Goal: Transaction & Acquisition: Purchase product/service

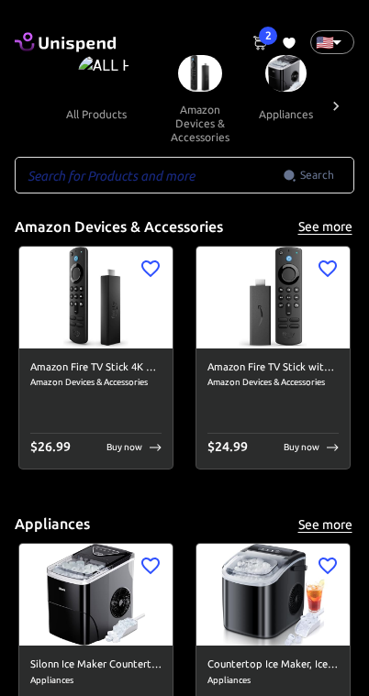
click at [273, 42] on span "2" at bounding box center [268, 36] width 18 height 18
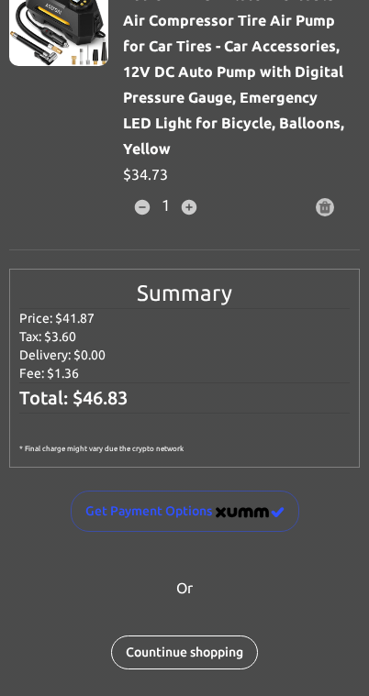
scroll to position [371, 0]
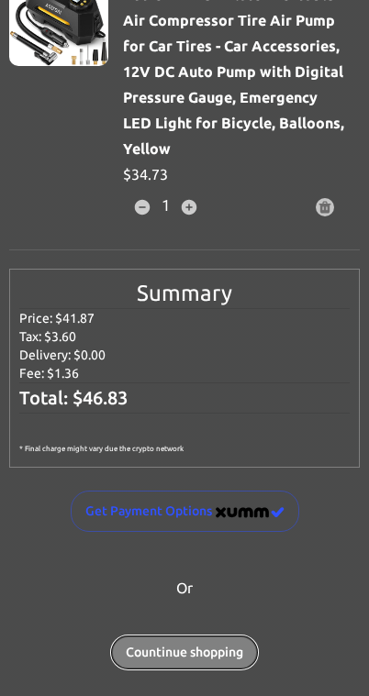
click at [195, 649] on button "Countinue shopping" at bounding box center [184, 653] width 147 height 34
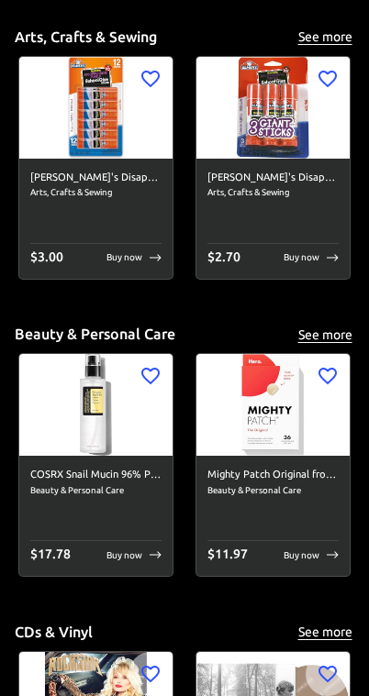
scroll to position [7336, 0]
click at [328, 325] on button "See more" at bounding box center [324, 335] width 59 height 23
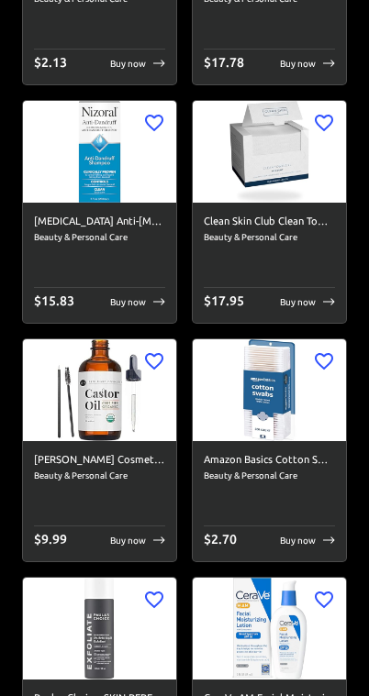
scroll to position [1592, 0]
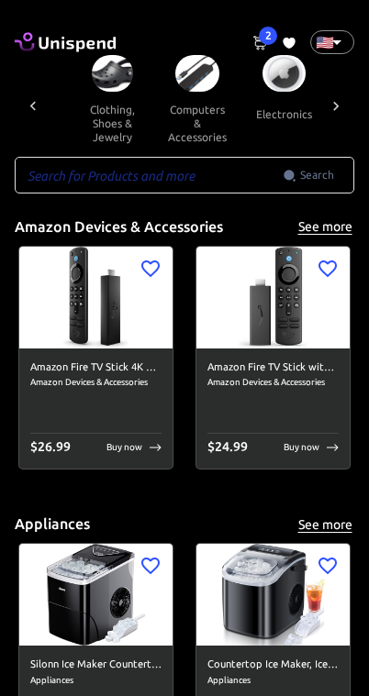
scroll to position [0, 849]
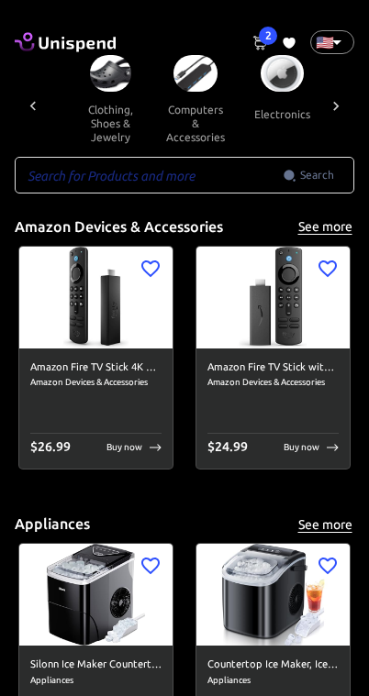
click at [78, 96] on button "clothing, shoes & jewelry" at bounding box center [110, 123] width 83 height 63
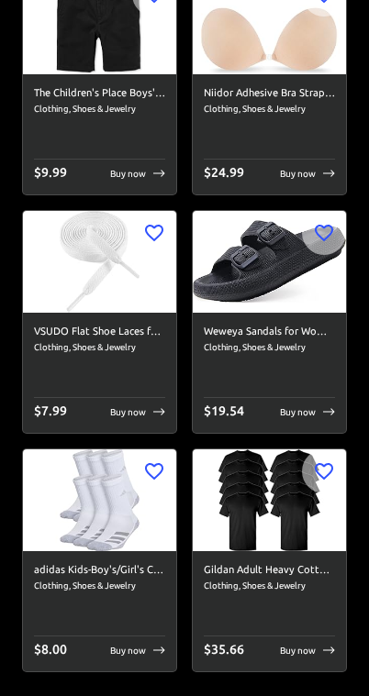
scroll to position [11590, 0]
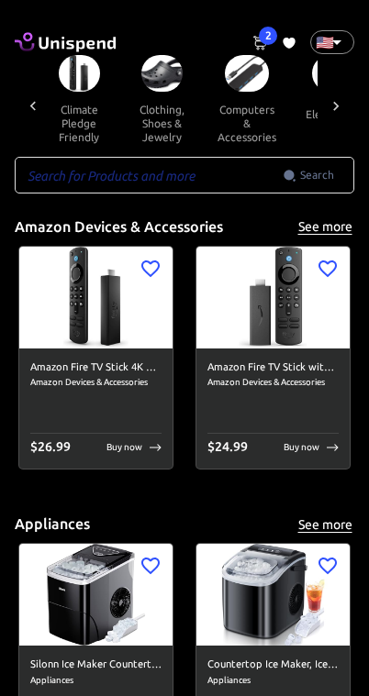
scroll to position [0, 743]
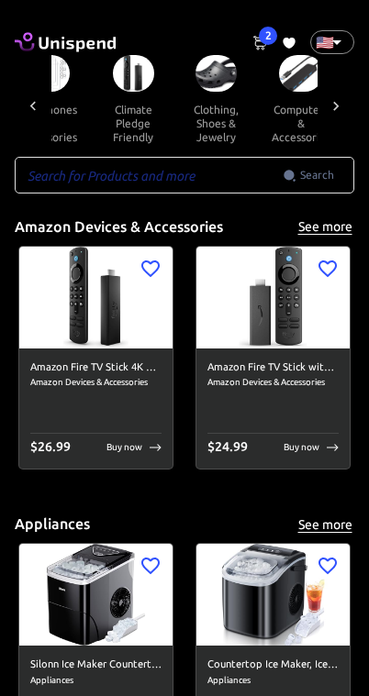
click at [113, 85] on img at bounding box center [133, 73] width 41 height 37
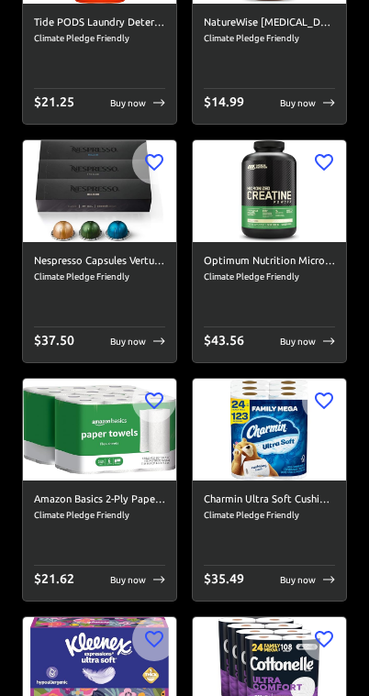
scroll to position [2016, 0]
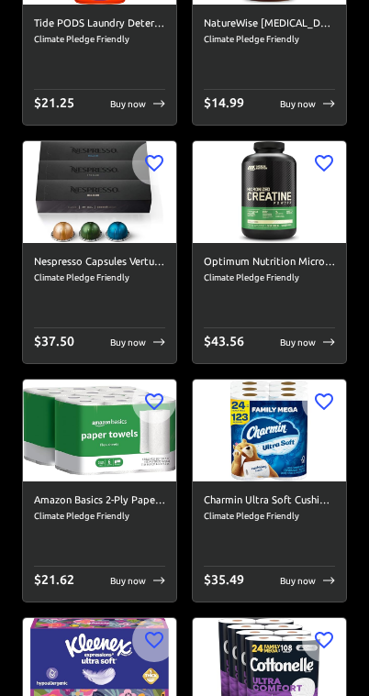
click at [131, 346] on p "Buy now" at bounding box center [128, 343] width 36 height 14
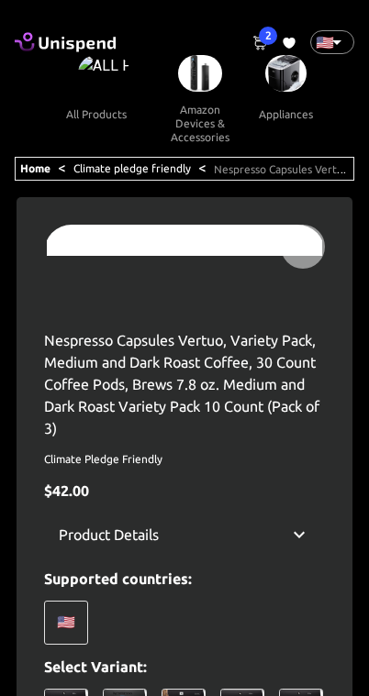
type input "lloydisotalo@hotmail.com"
type input "+1 (520) 400-8349"
type input "Lloyd Isotalo"
type input "US"
type input "AZ"
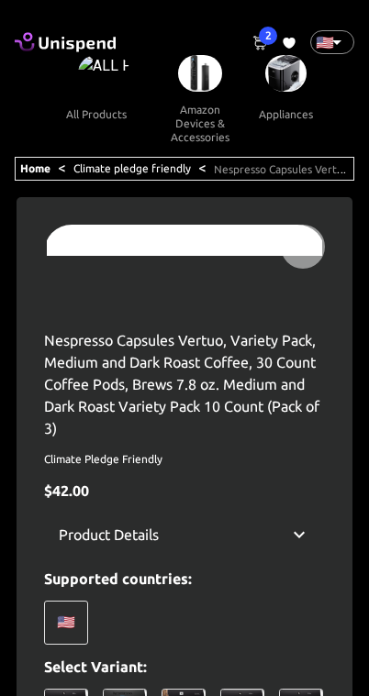
type input "Tucson"
type input "13045 Singh dr"
type input "85755"
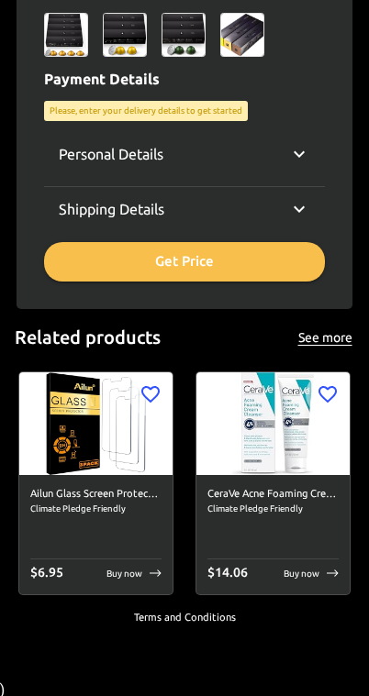
scroll to position [868, 0]
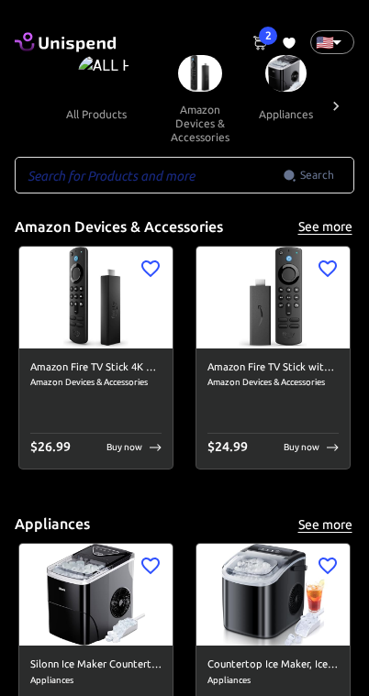
click at [266, 76] on img at bounding box center [286, 73] width 42 height 37
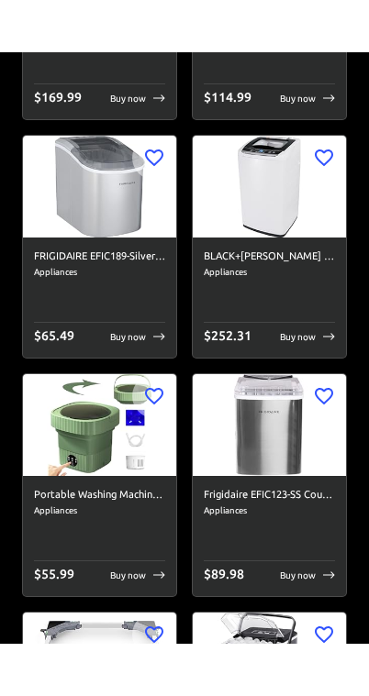
scroll to position [11378, 0]
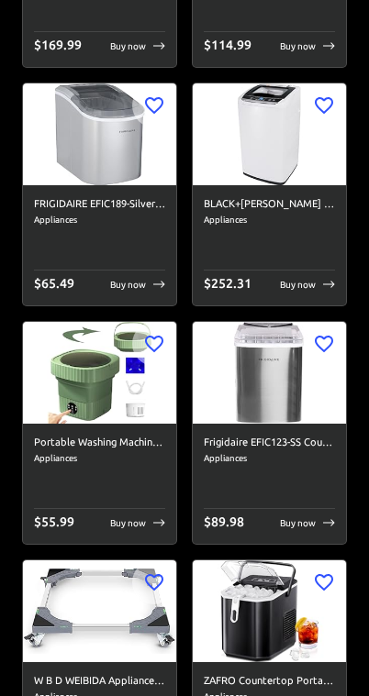
click at [81, 329] on img at bounding box center [99, 373] width 153 height 102
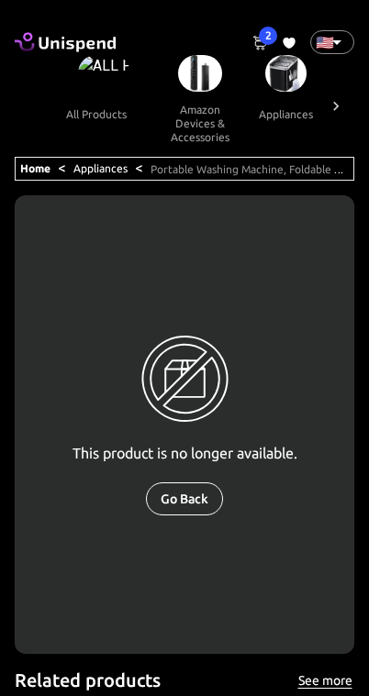
click at [47, 660] on div "Home < Appliances < Portable Washing Machine, Foldable Mini Washing Machine for…" at bounding box center [184, 548] width 339 height 783
click at [78, 80] on img at bounding box center [104, 73] width 52 height 37
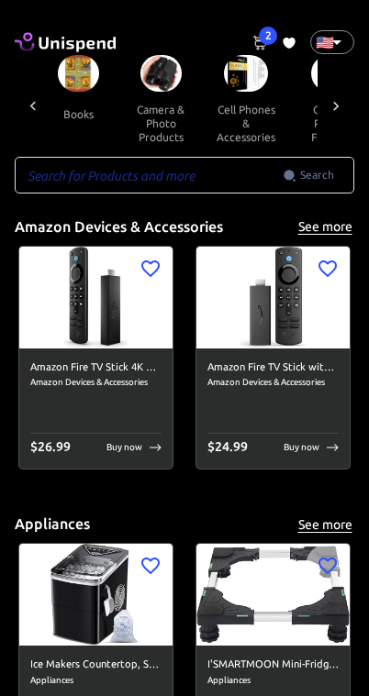
scroll to position [0, 551]
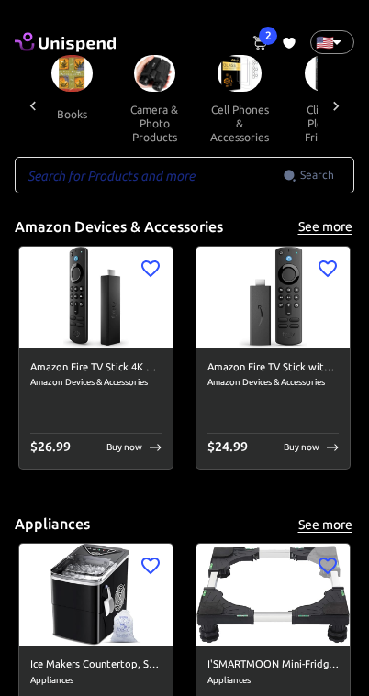
click at [61, 181] on input "text" at bounding box center [149, 175] width 268 height 37
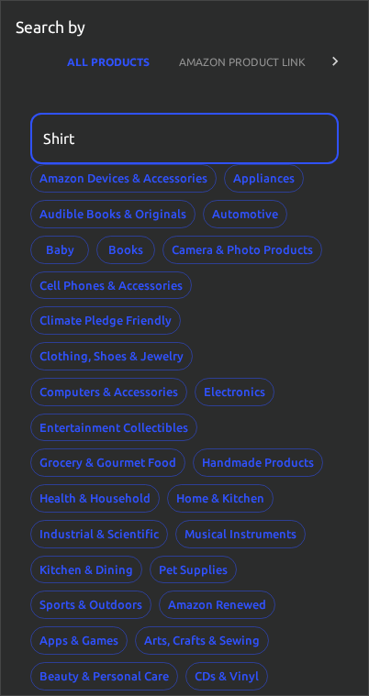
type input "Shirt"
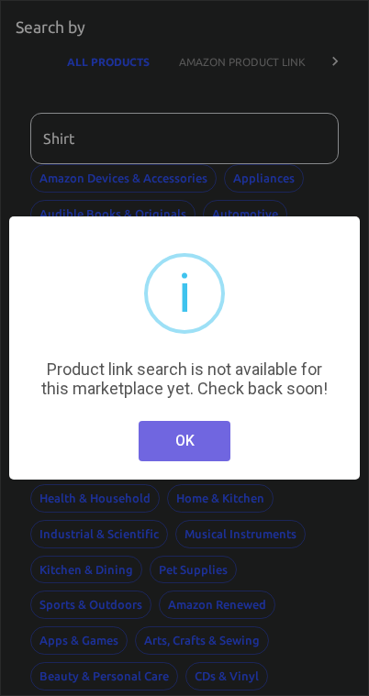
click at [168, 442] on button "OK" at bounding box center [185, 441] width 92 height 40
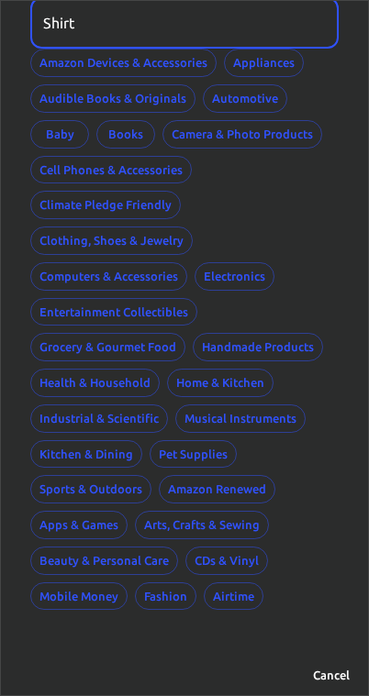
scroll to position [113, 0]
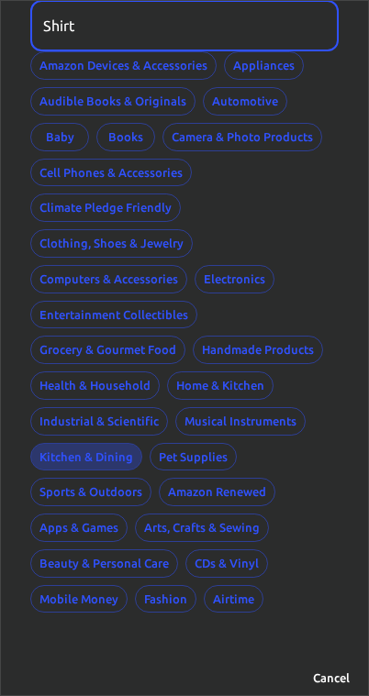
click at [79, 460] on button "Kitchen & Dining" at bounding box center [86, 457] width 112 height 28
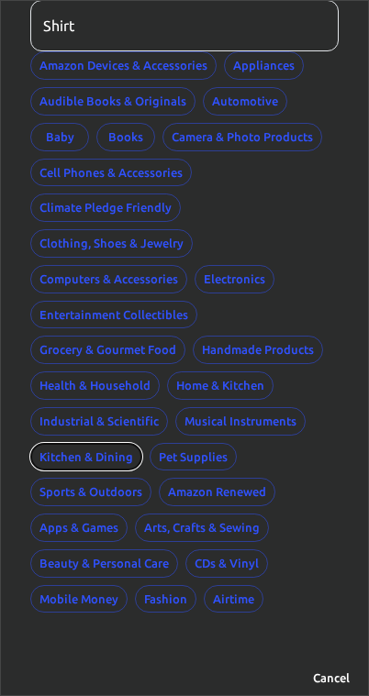
click at [77, 460] on button "Kitchen & Dining" at bounding box center [86, 457] width 112 height 28
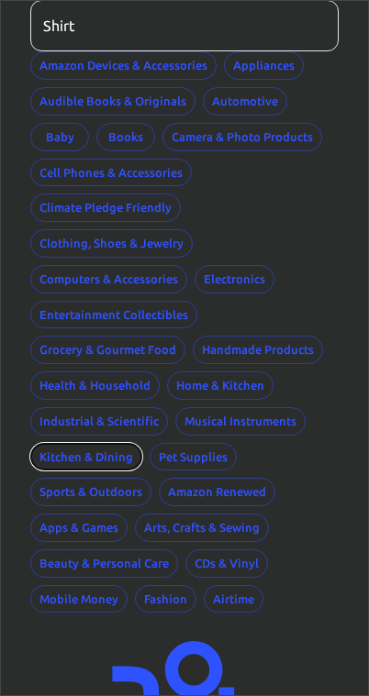
click at [86, 451] on button "Kitchen & Dining" at bounding box center [86, 457] width 112 height 28
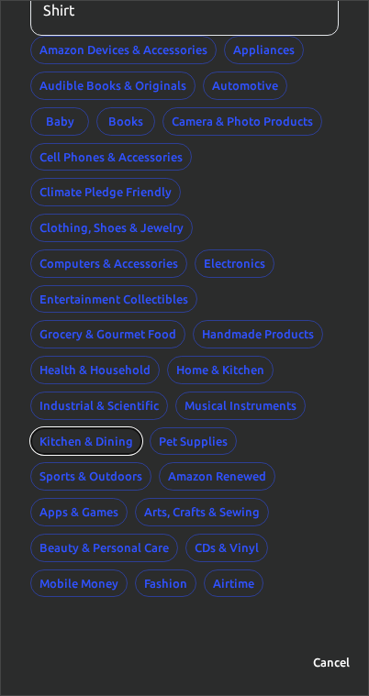
scroll to position [128, 0]
